Goal: Find specific page/section

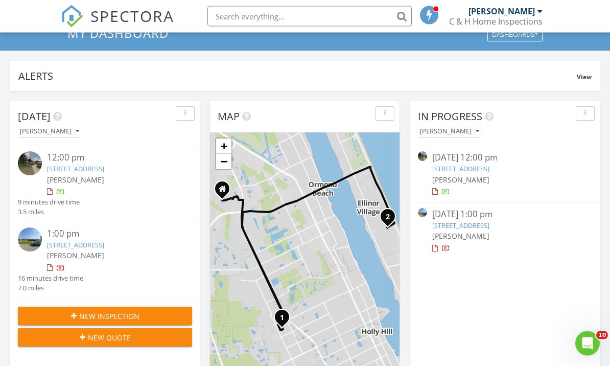
scroll to position [66, 0]
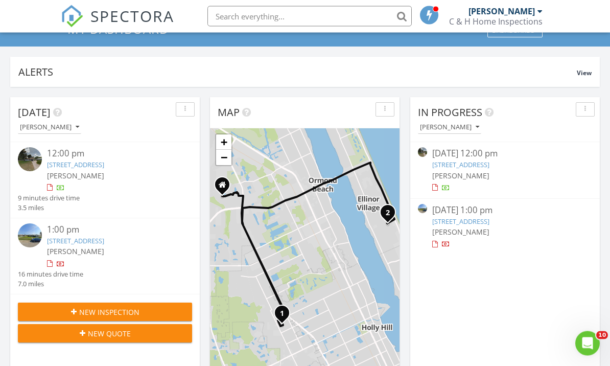
click at [70, 246] on link "180A Cardinal Dr, Ormond Beach, FL 32176" at bounding box center [75, 240] width 57 height 9
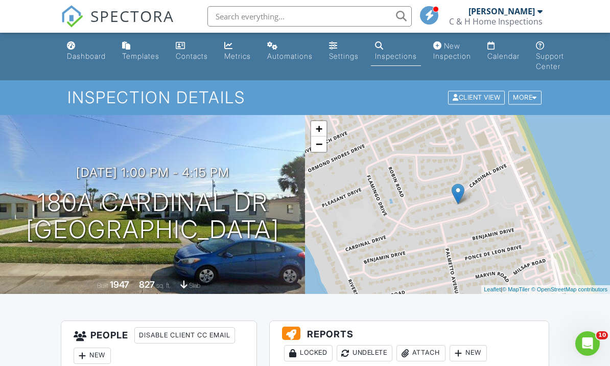
click at [74, 50] on link "Dashboard" at bounding box center [86, 51] width 47 height 29
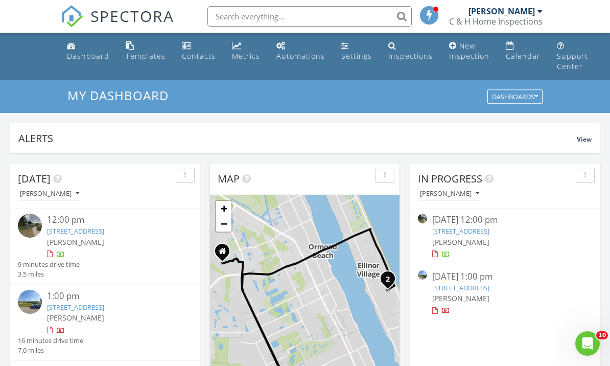
click at [392, 49] on div "Inspections" at bounding box center [392, 45] width 8 height 8
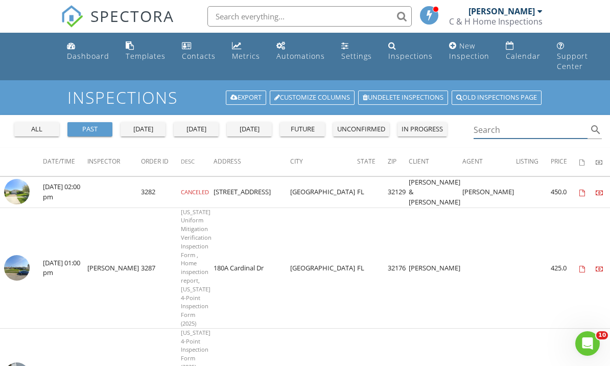
click at [532, 122] on input "Search" at bounding box center [530, 130] width 114 height 17
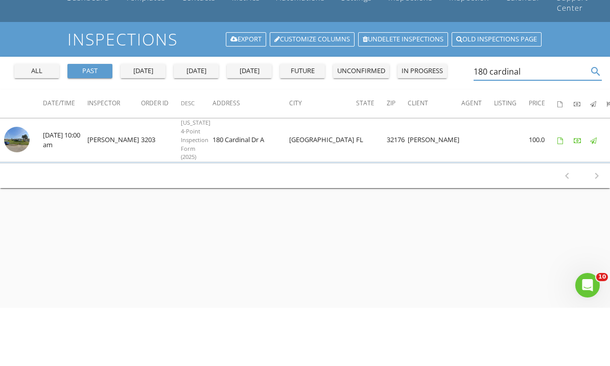
type input "180 cardinal"
click at [27, 185] on img at bounding box center [17, 198] width 26 height 26
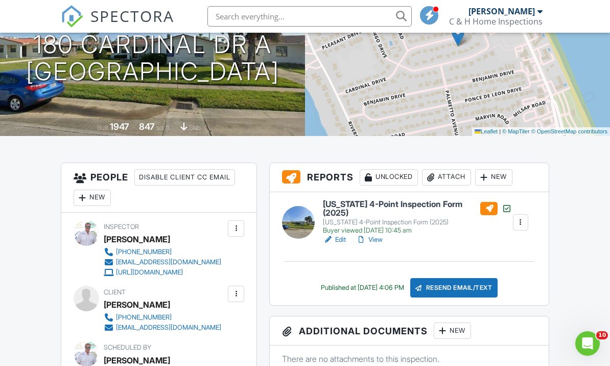
click at [369, 239] on link "View" at bounding box center [369, 239] width 27 height 10
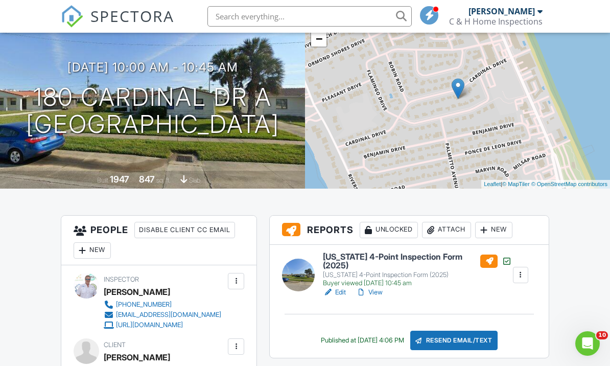
click at [335, 288] on link "Edit" at bounding box center [334, 292] width 23 height 10
